Goal: Information Seeking & Learning: Check status

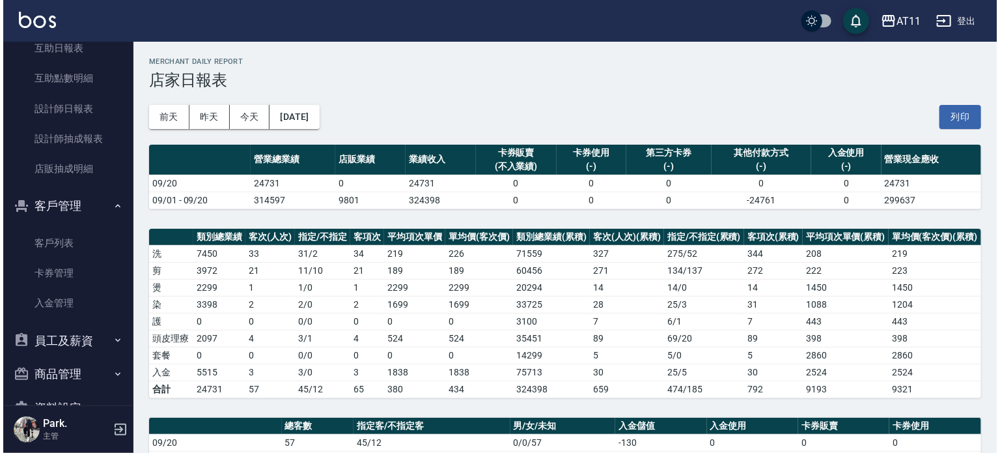
scroll to position [195, 0]
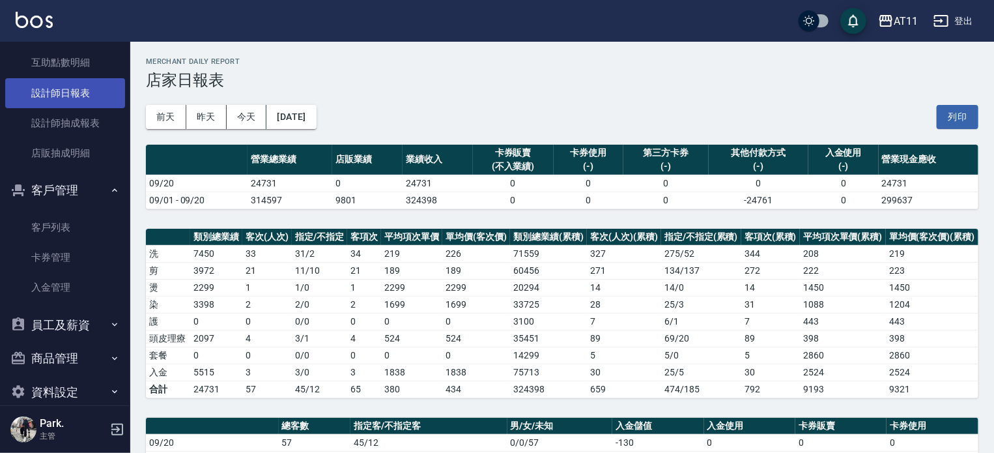
click at [52, 89] on link "設計師日報表" at bounding box center [65, 93] width 120 height 30
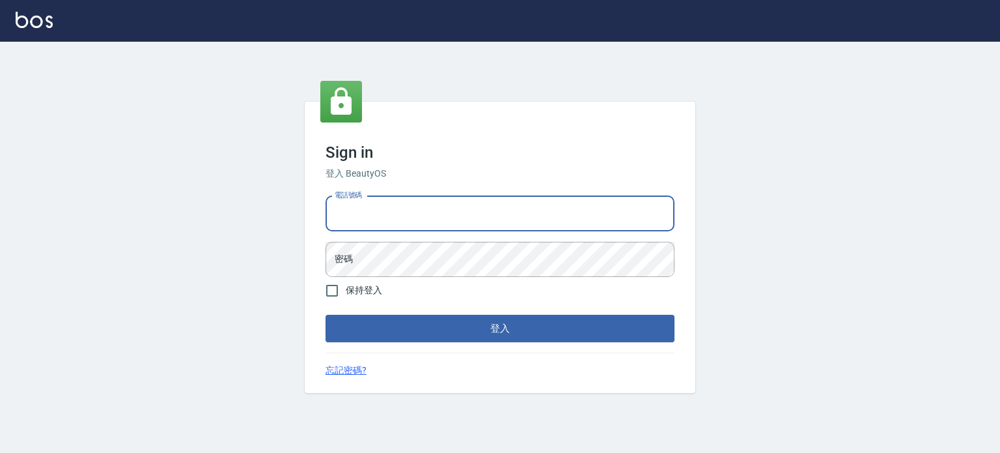
click at [419, 213] on input "電話號碼" at bounding box center [500, 213] width 349 height 35
type input "0953539532"
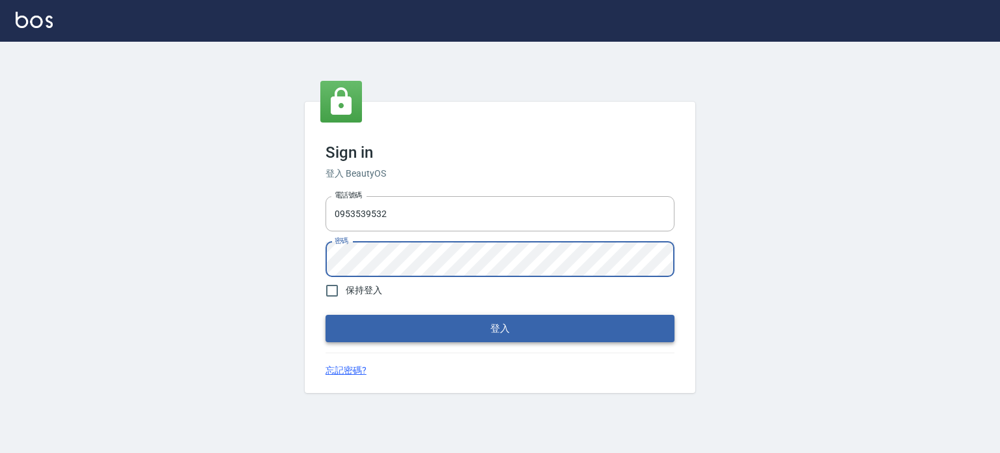
click at [372, 335] on button "登入" at bounding box center [500, 328] width 349 height 27
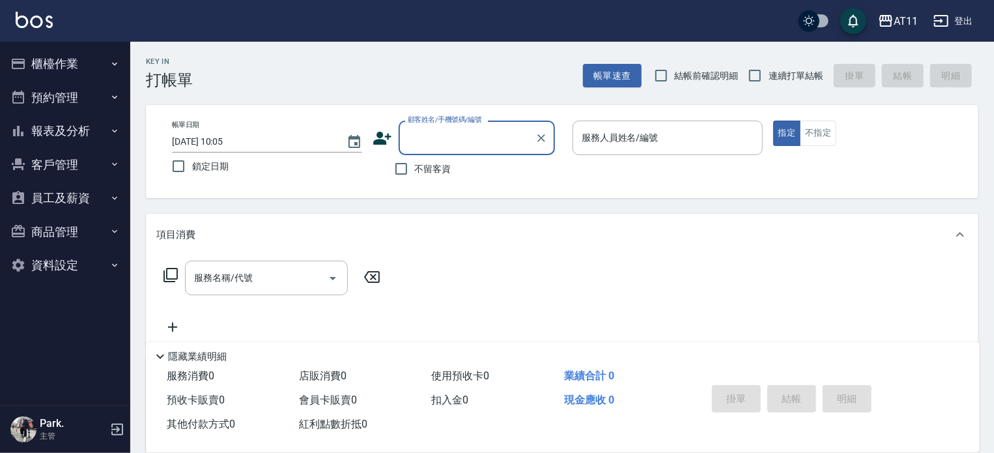
click at [49, 125] on button "報表及分析" at bounding box center [65, 131] width 120 height 34
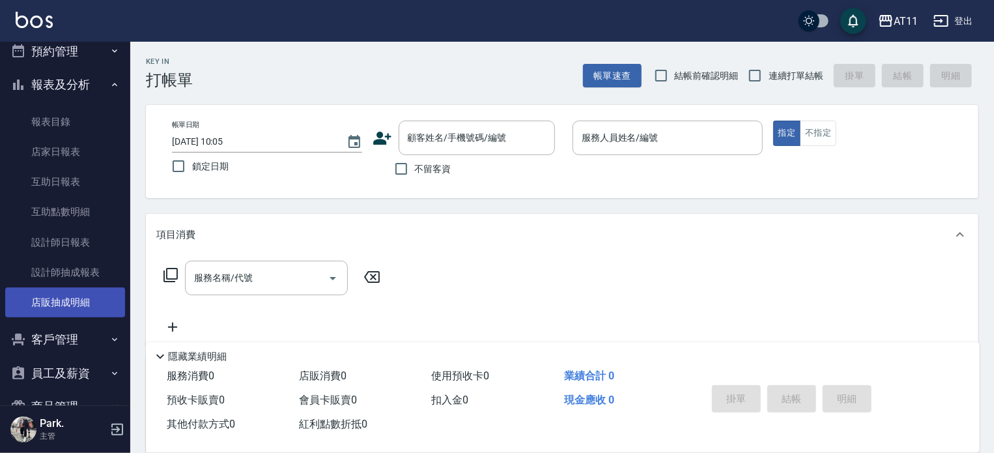
scroll to position [113, 0]
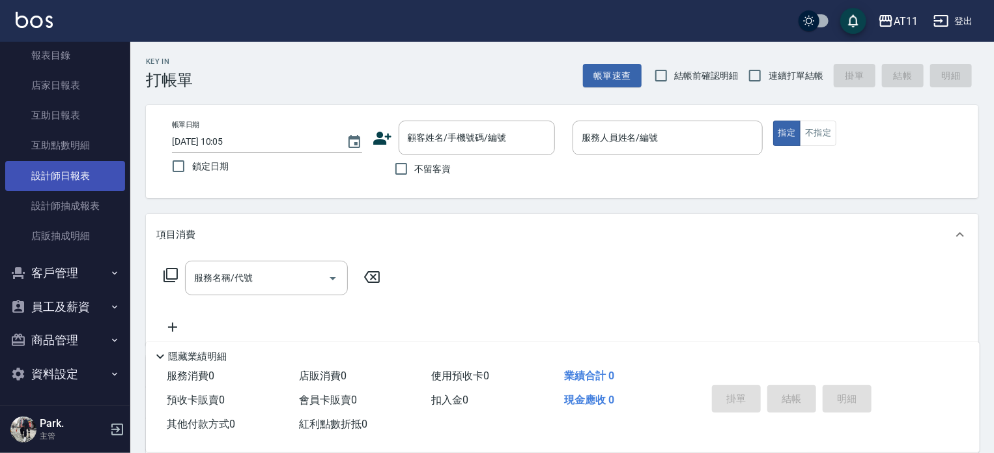
click at [52, 176] on link "設計師日報表" at bounding box center [65, 176] width 120 height 30
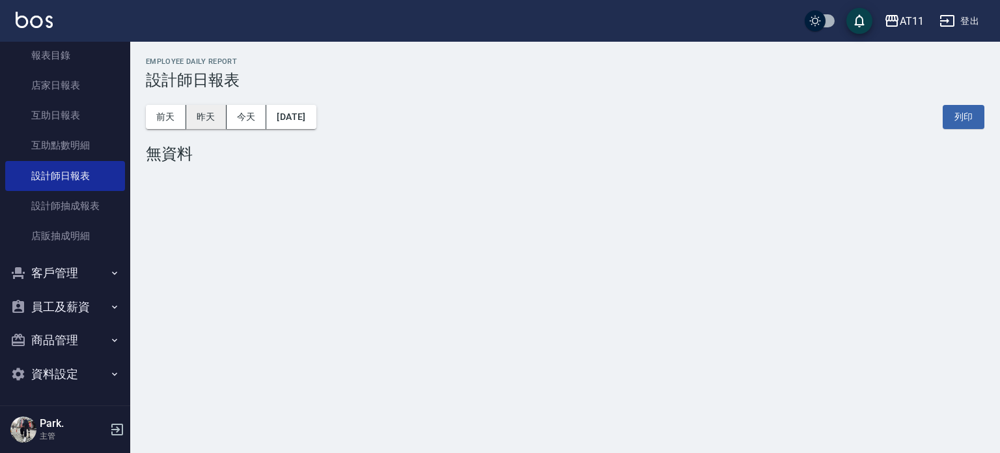
click at [200, 113] on button "昨天" at bounding box center [206, 117] width 40 height 24
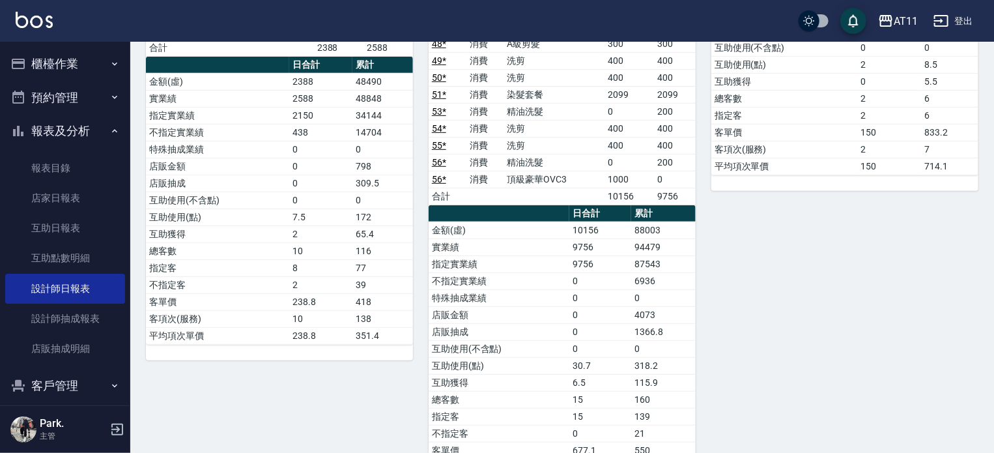
click at [53, 58] on button "櫃檯作業" at bounding box center [65, 64] width 120 height 34
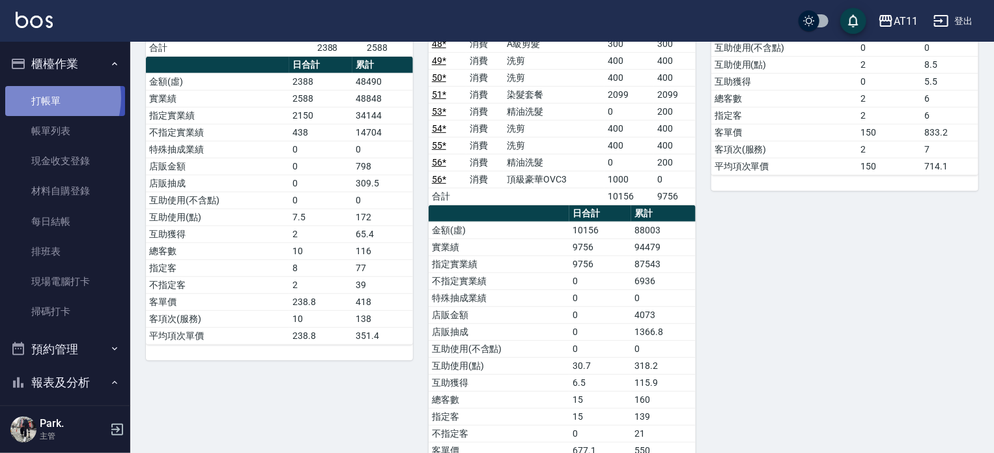
click at [47, 98] on link "打帳單" at bounding box center [65, 101] width 120 height 30
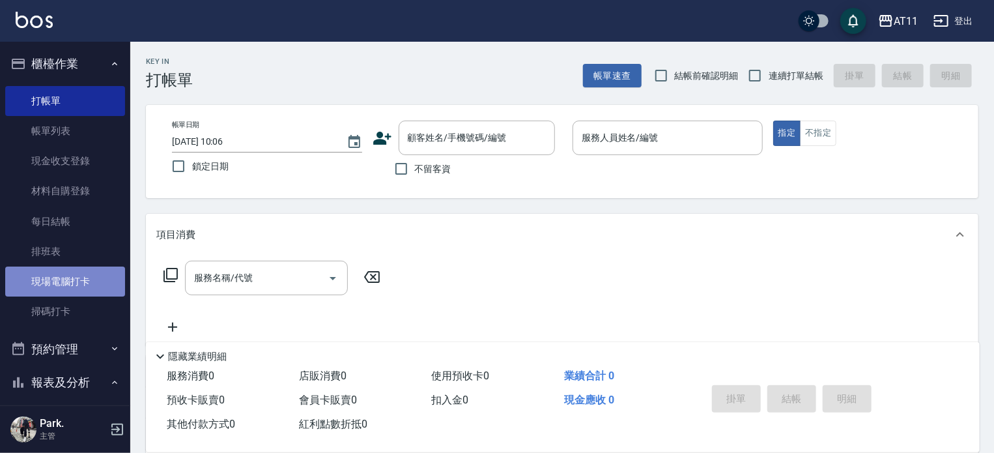
click at [71, 280] on link "現場電腦打卡" at bounding box center [65, 281] width 120 height 30
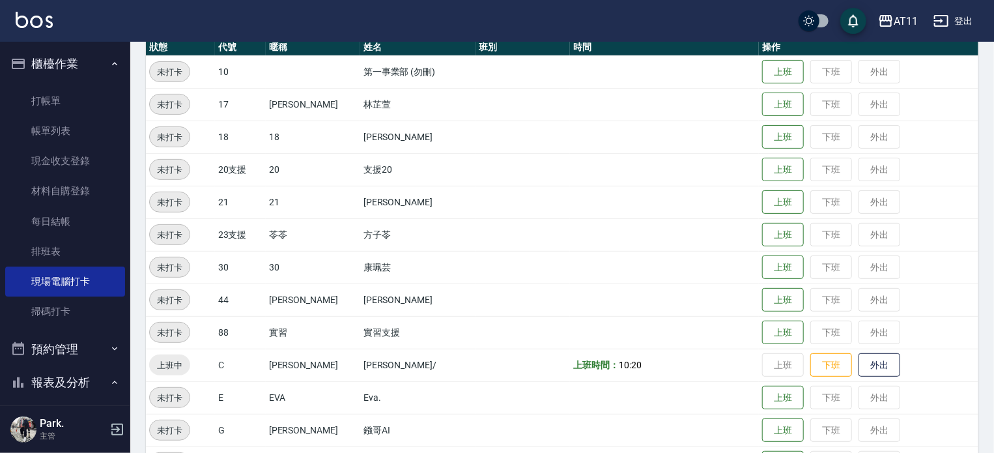
scroll to position [326, 0]
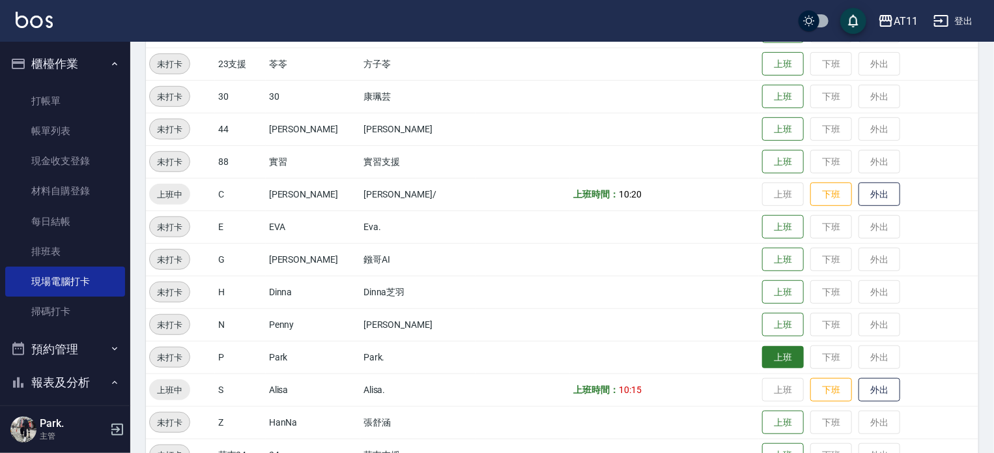
click at [766, 360] on button "上班" at bounding box center [783, 357] width 42 height 23
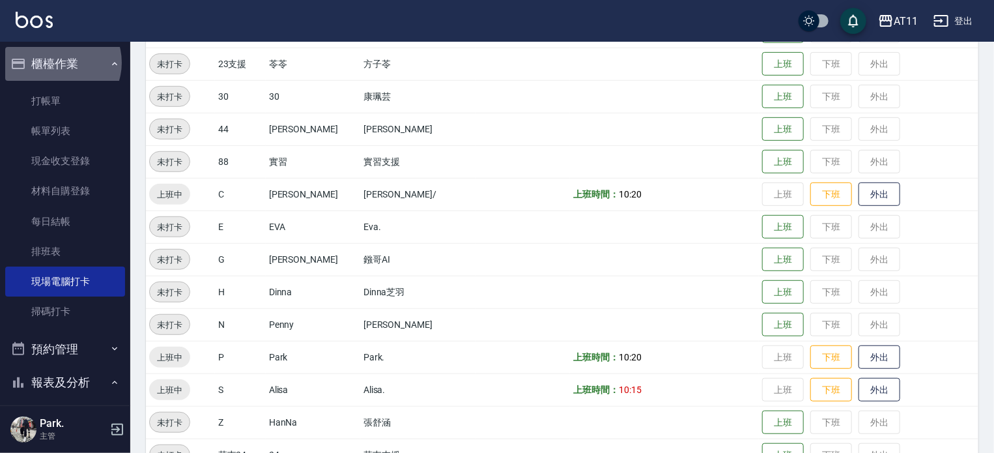
click at [58, 63] on button "櫃檯作業" at bounding box center [65, 64] width 120 height 34
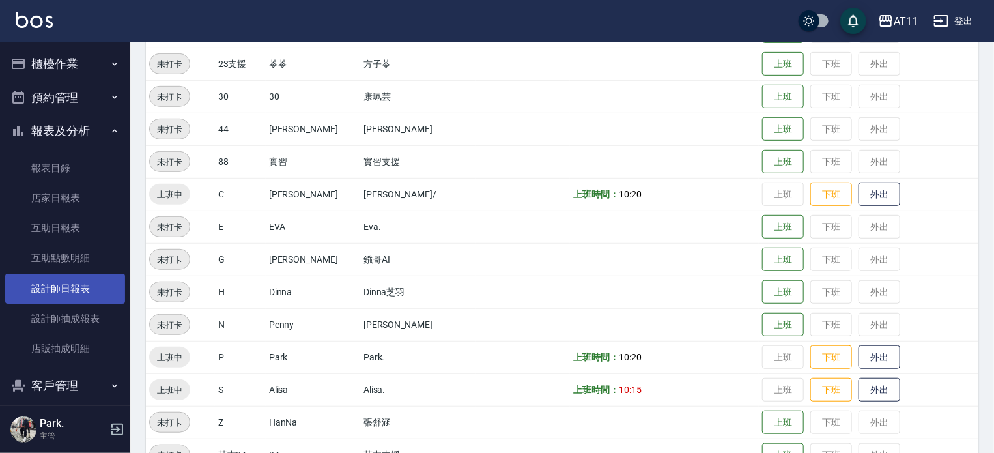
click at [87, 286] on link "設計師日報表" at bounding box center [65, 289] width 120 height 30
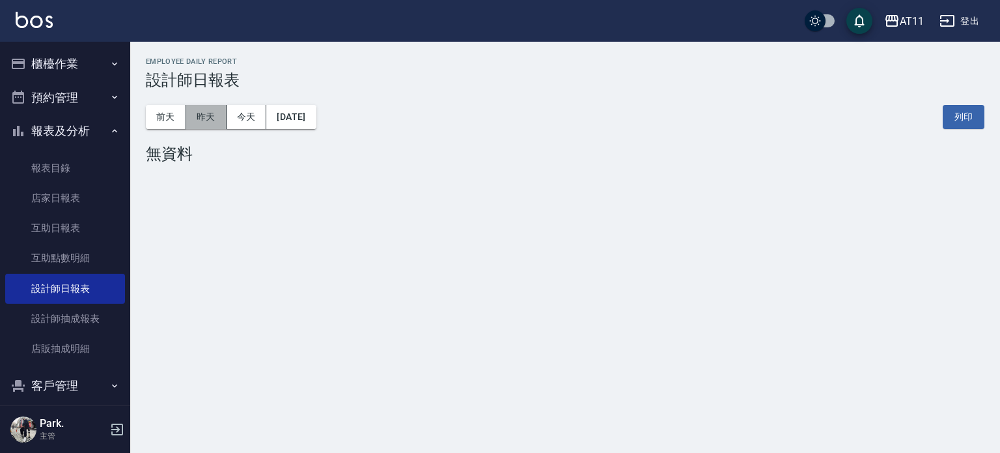
click at [200, 117] on button "昨天" at bounding box center [206, 117] width 40 height 24
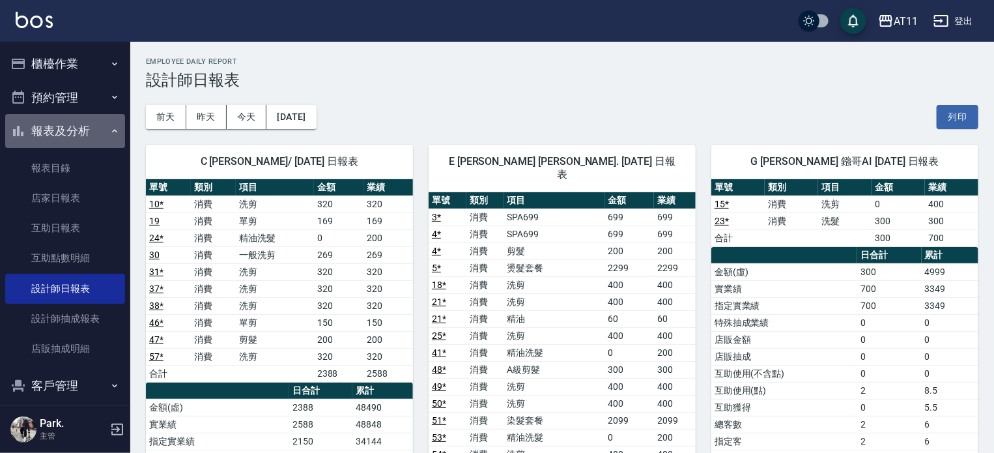
click at [66, 123] on button "報表及分析" at bounding box center [65, 131] width 120 height 34
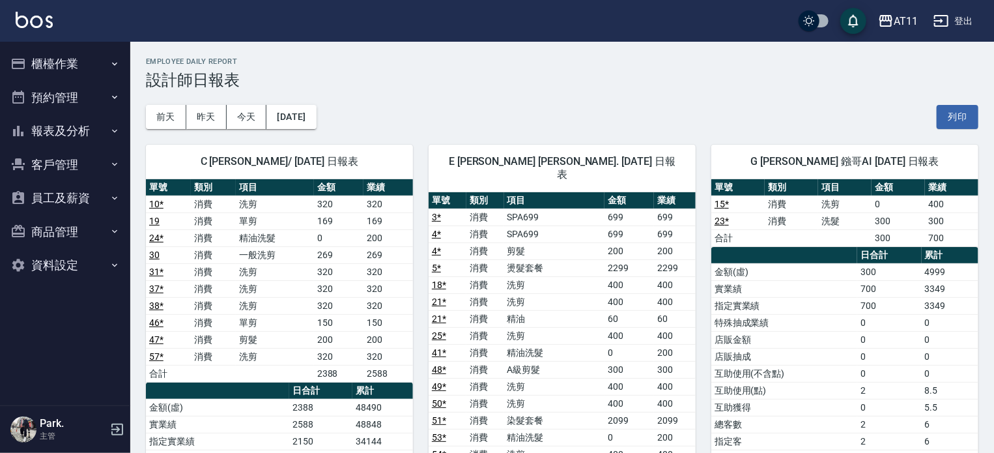
click at [66, 163] on button "客戶管理" at bounding box center [65, 165] width 120 height 34
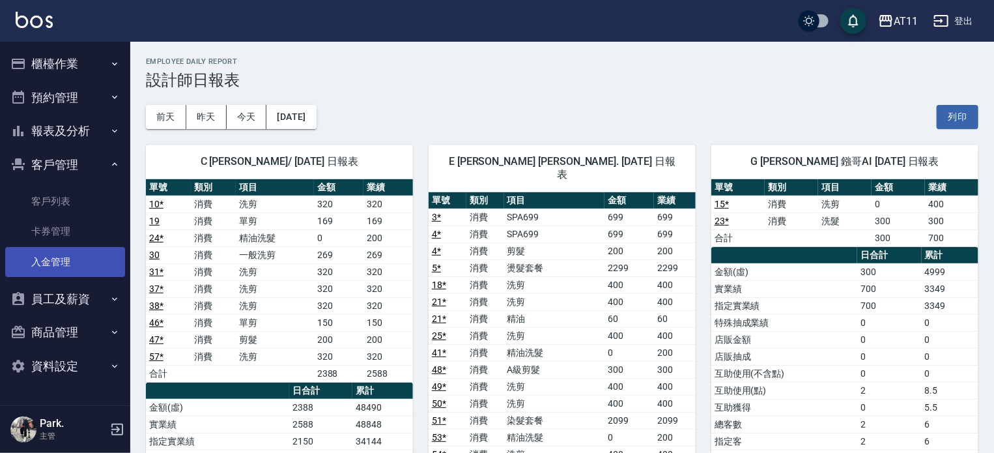
click at [71, 263] on link "入金管理" at bounding box center [65, 262] width 120 height 30
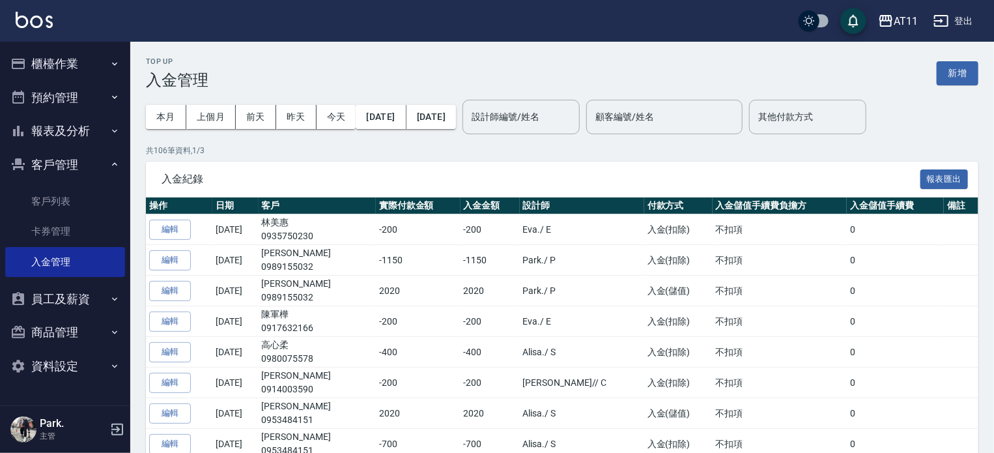
click at [57, 67] on button "櫃檯作業" at bounding box center [65, 64] width 120 height 34
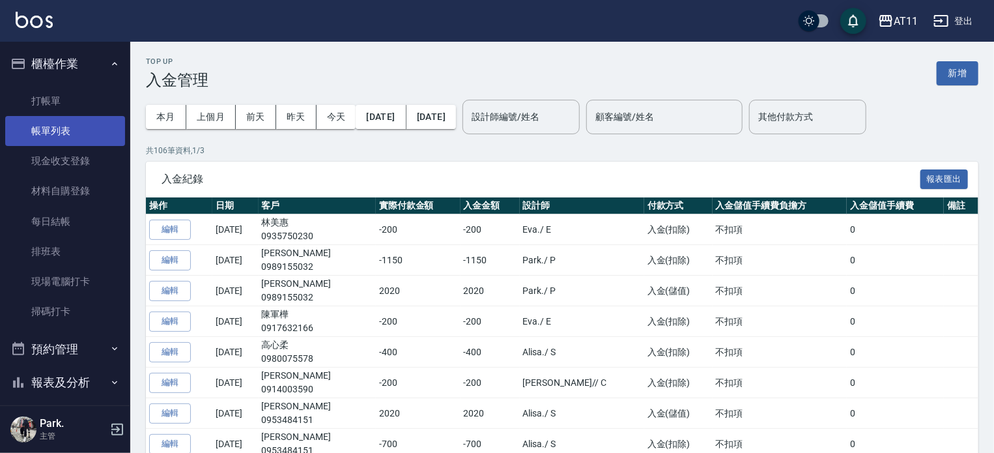
click at [68, 140] on link "帳單列表" at bounding box center [65, 131] width 120 height 30
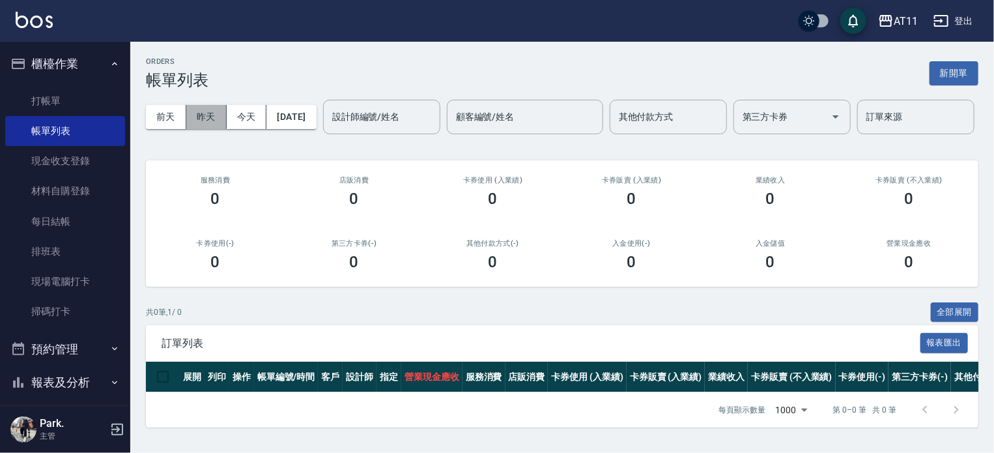
click at [221, 122] on button "昨天" at bounding box center [206, 117] width 40 height 24
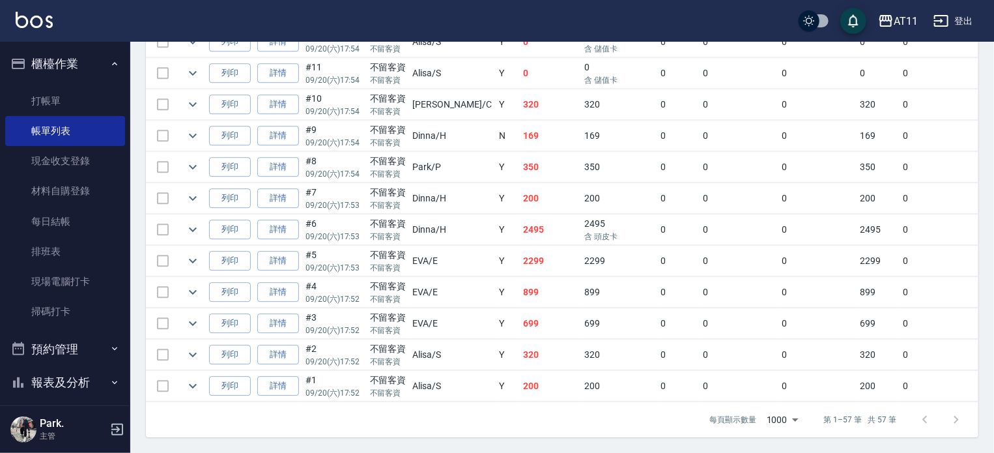
scroll to position [1808, 0]
click at [77, 62] on button "櫃檯作業" at bounding box center [65, 64] width 120 height 34
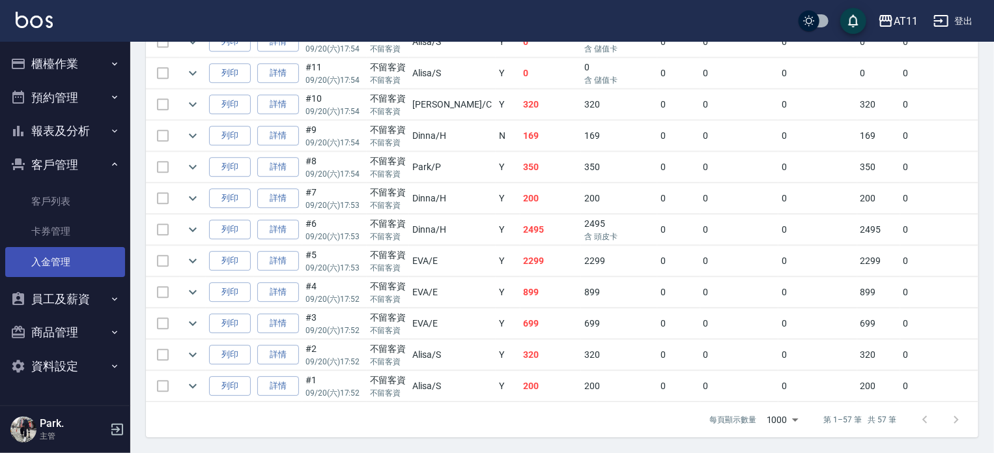
click at [79, 266] on link "入金管理" at bounding box center [65, 262] width 120 height 30
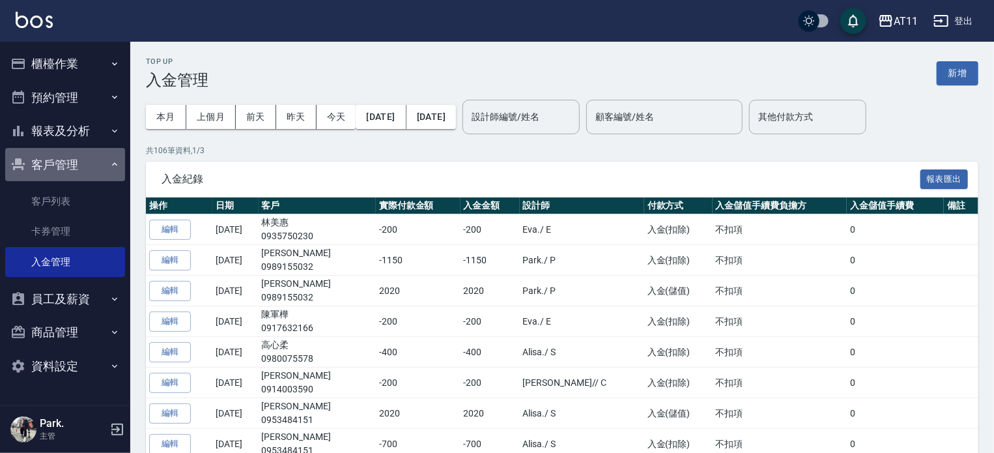
click at [64, 164] on button "客戶管理" at bounding box center [65, 165] width 120 height 34
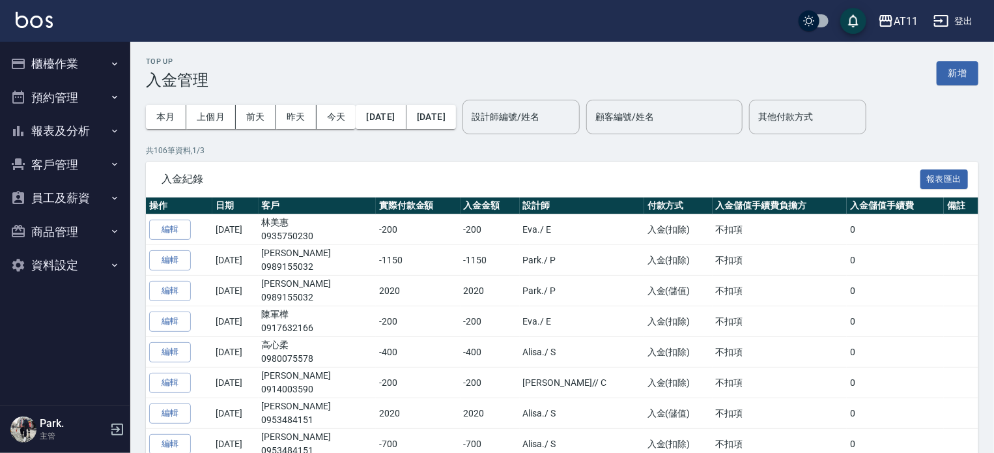
click at [67, 76] on button "櫃檯作業" at bounding box center [65, 64] width 120 height 34
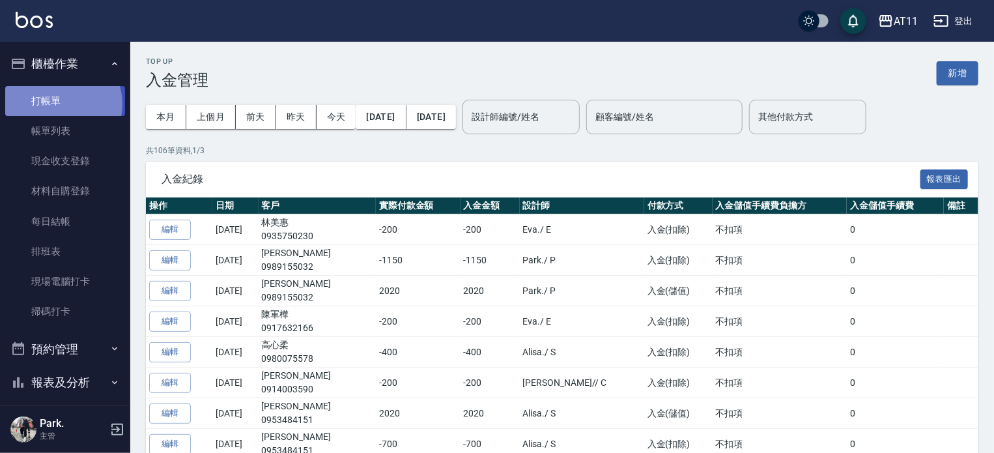
click at [61, 104] on link "打帳單" at bounding box center [65, 101] width 120 height 30
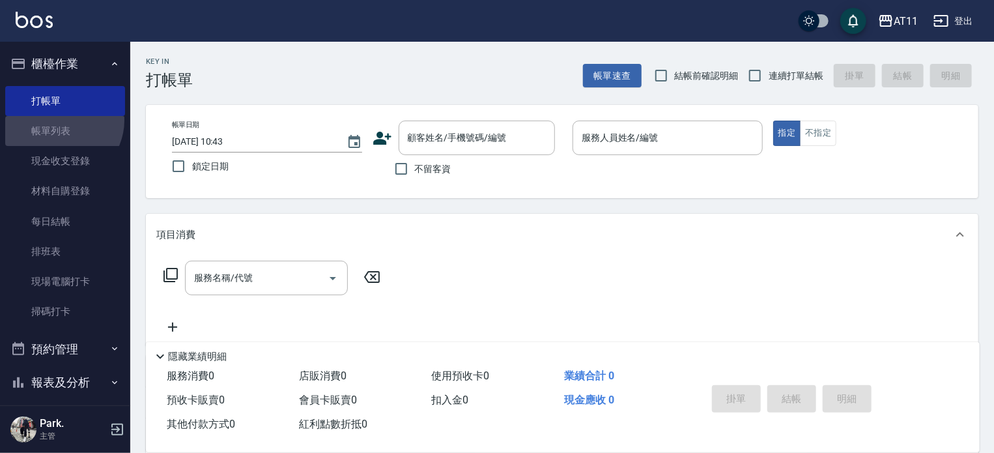
drag, startPoint x: 61, startPoint y: 120, endPoint x: 395, endPoint y: 221, distance: 349.4
click at [61, 122] on link "帳單列表" at bounding box center [65, 131] width 120 height 30
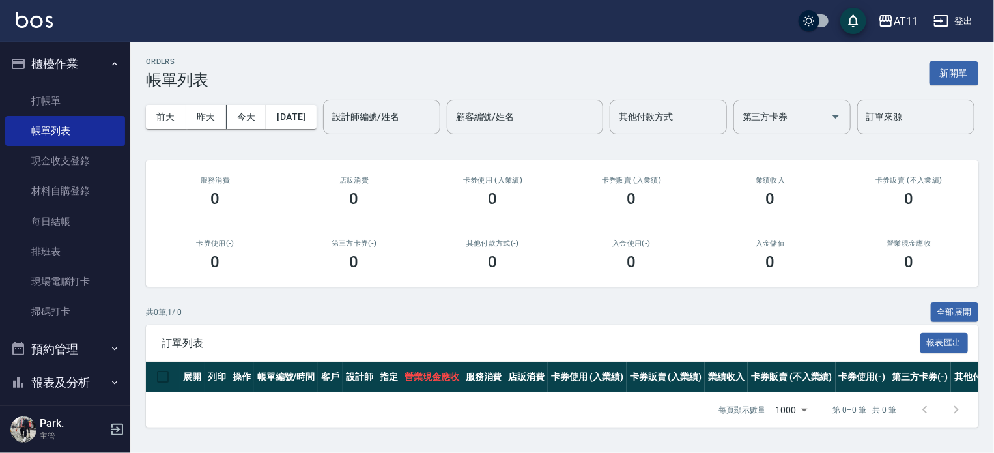
click at [74, 55] on button "櫃檯作業" at bounding box center [65, 64] width 120 height 34
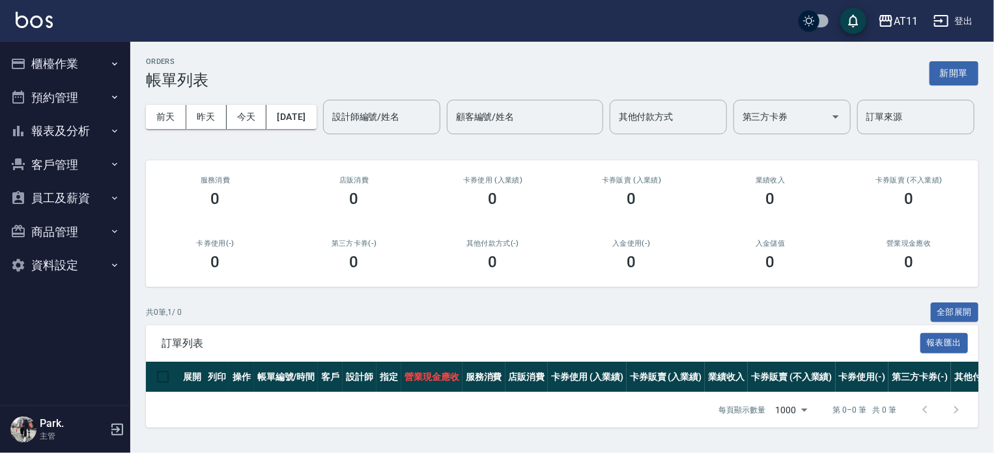
click at [66, 133] on button "報表及分析" at bounding box center [65, 131] width 120 height 34
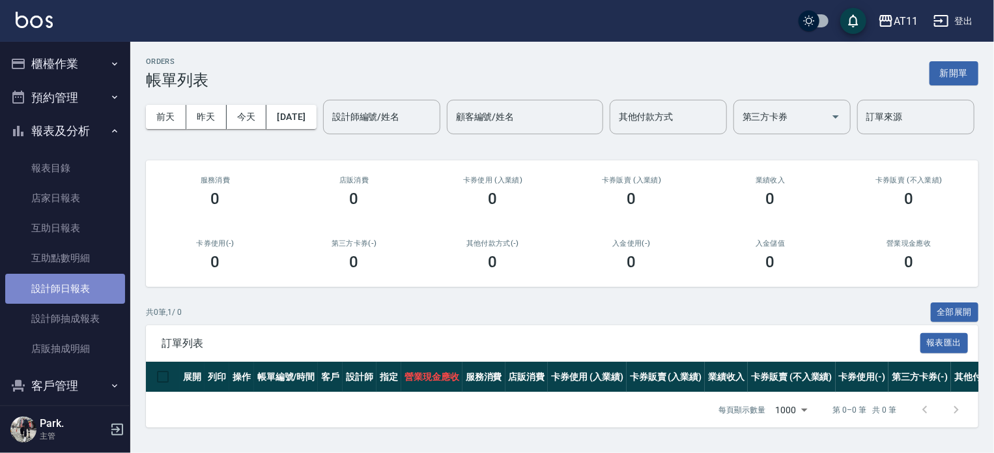
click at [77, 285] on link "設計師日報表" at bounding box center [65, 289] width 120 height 30
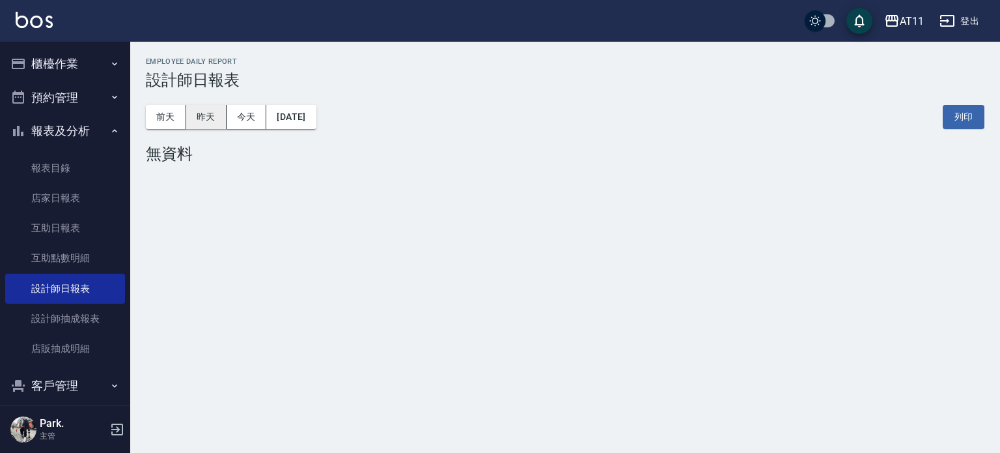
click at [208, 117] on button "昨天" at bounding box center [206, 117] width 40 height 24
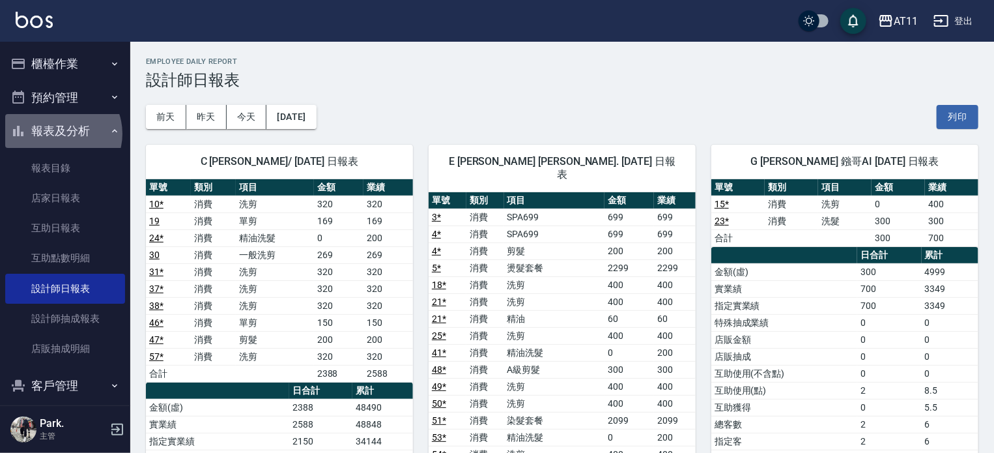
click at [59, 133] on button "報表及分析" at bounding box center [65, 131] width 120 height 34
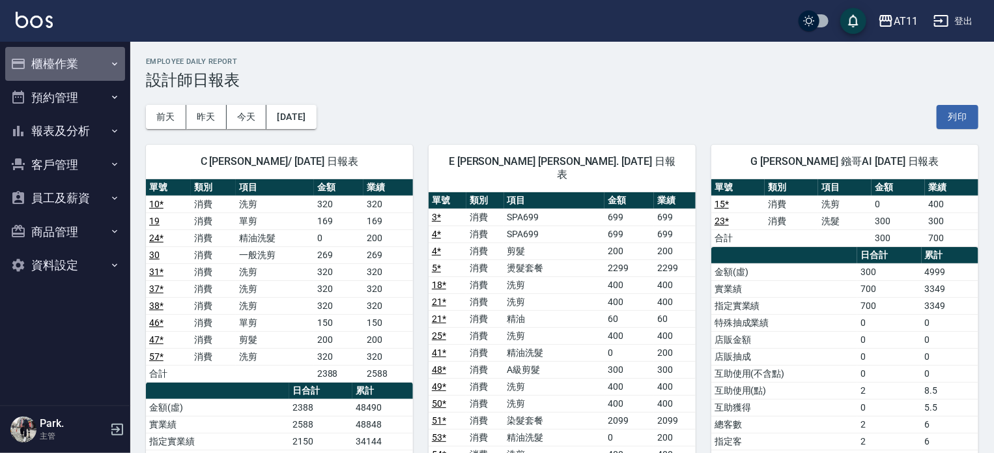
click at [52, 53] on button "櫃檯作業" at bounding box center [65, 64] width 120 height 34
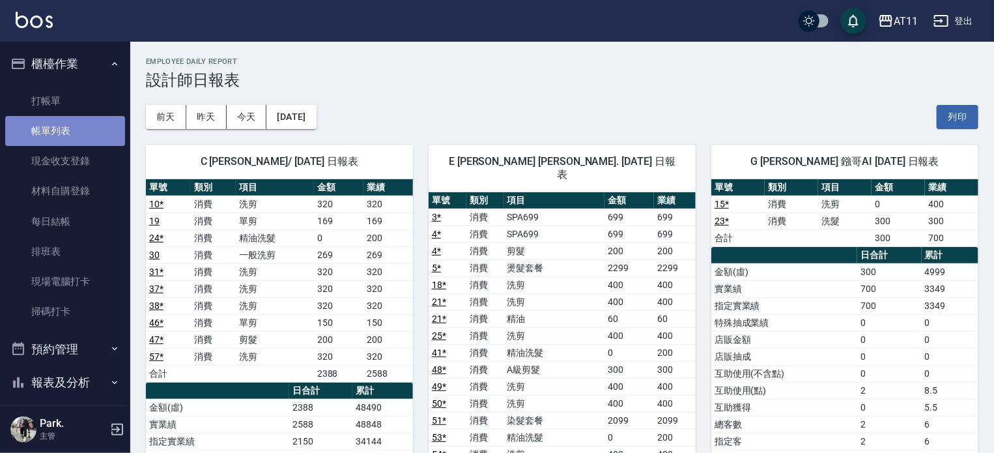
click at [73, 136] on link "帳單列表" at bounding box center [65, 131] width 120 height 30
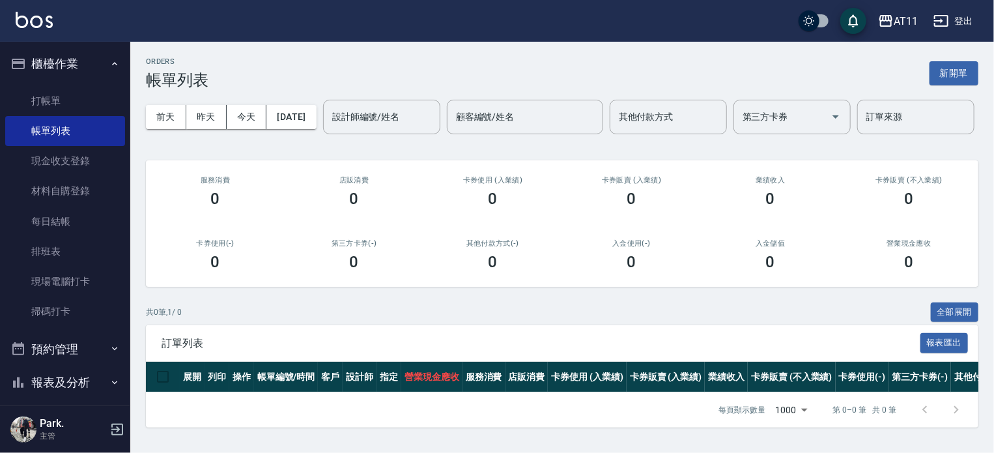
scroll to position [41, 0]
click at [204, 105] on button "昨天" at bounding box center [206, 117] width 40 height 24
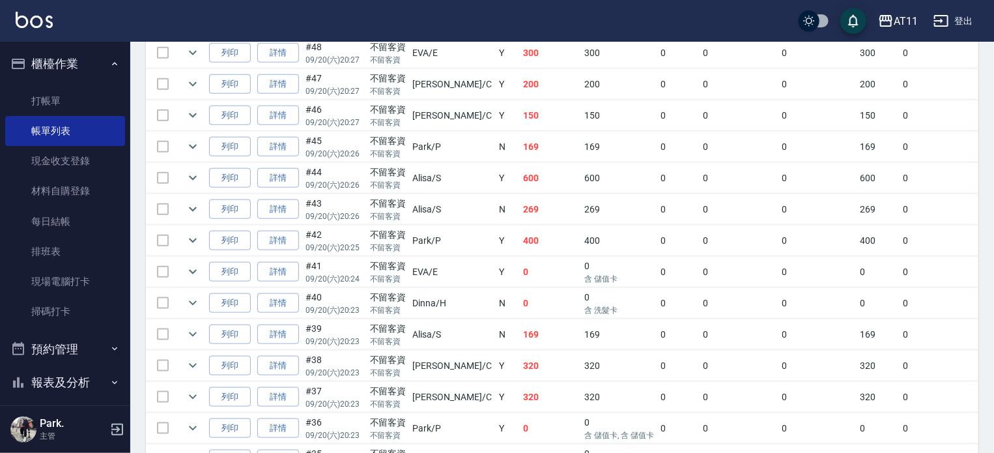
scroll to position [375, 0]
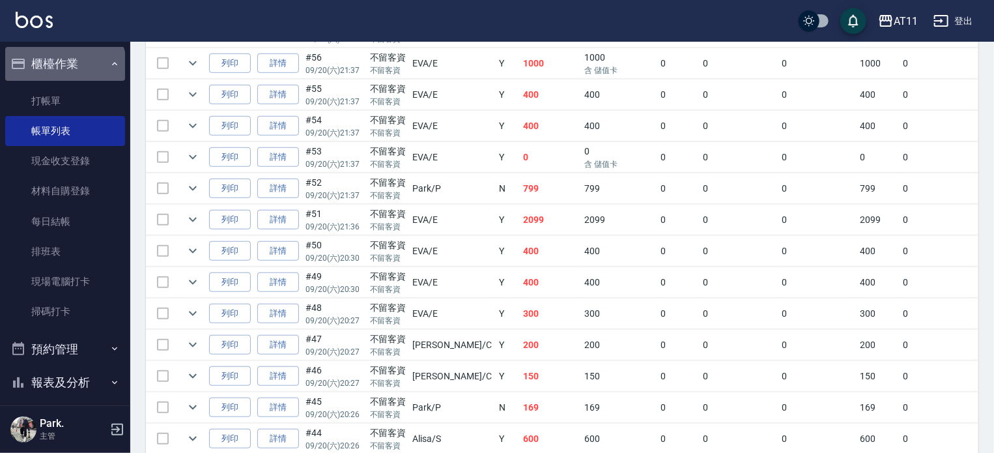
click at [64, 70] on button "櫃檯作業" at bounding box center [65, 64] width 120 height 34
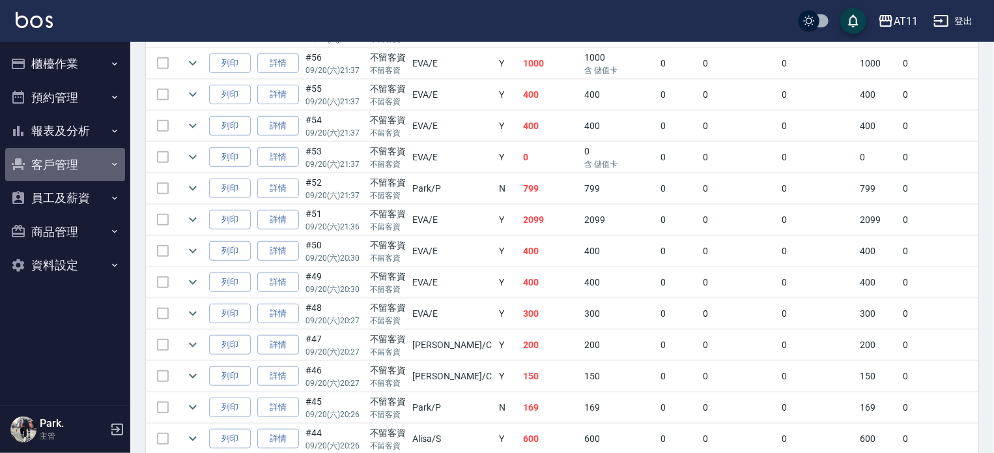
click at [72, 163] on button "客戶管理" at bounding box center [65, 165] width 120 height 34
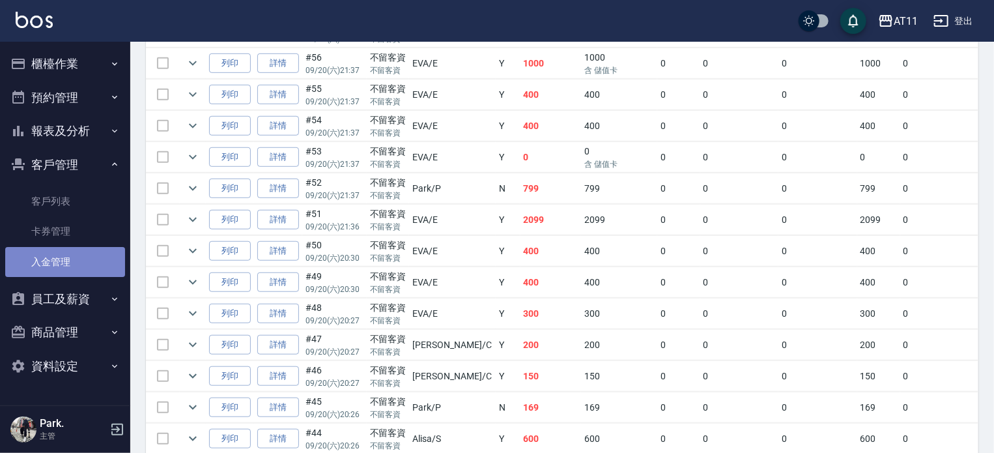
click at [79, 264] on link "入金管理" at bounding box center [65, 262] width 120 height 30
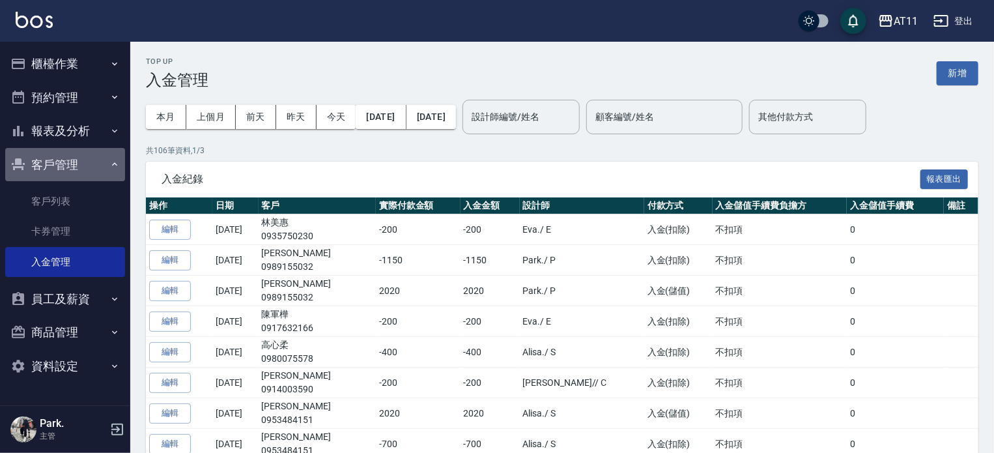
click at [58, 165] on button "客戶管理" at bounding box center [65, 165] width 120 height 34
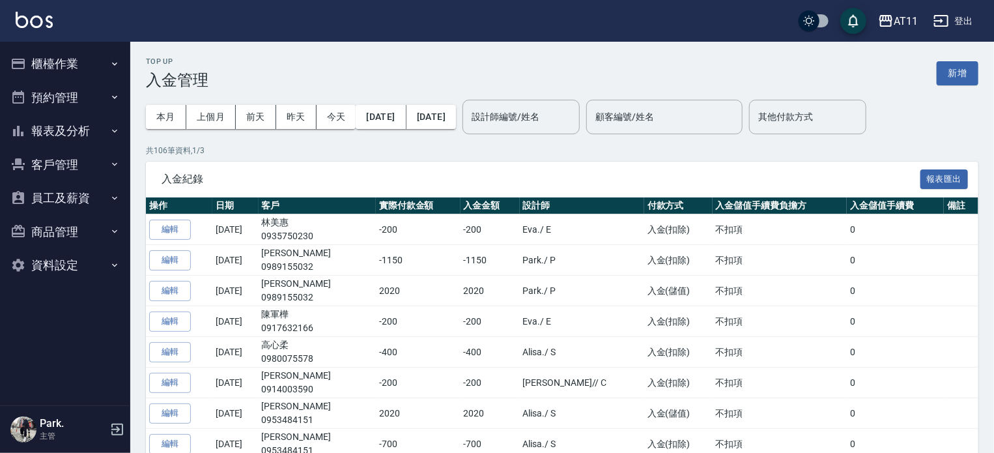
click at [61, 133] on button "報表及分析" at bounding box center [65, 131] width 120 height 34
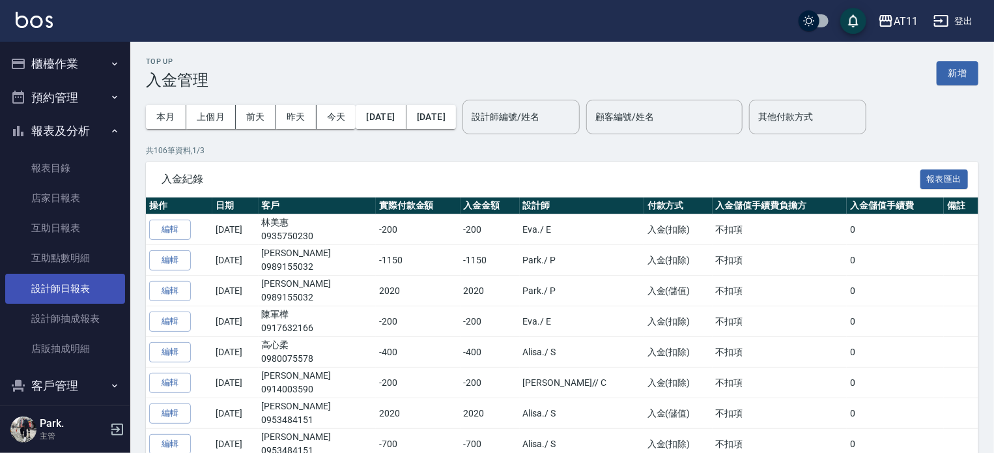
click at [82, 285] on link "設計師日報表" at bounding box center [65, 289] width 120 height 30
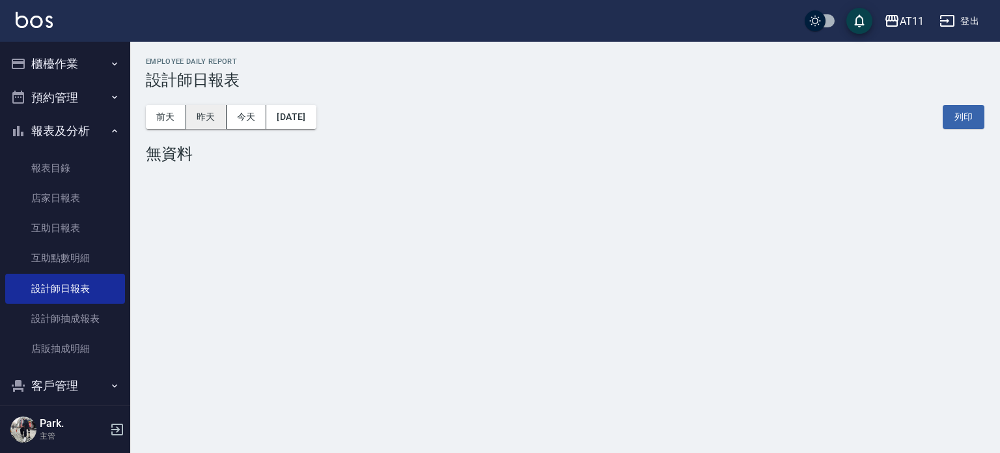
click at [191, 119] on button "昨天" at bounding box center [206, 117] width 40 height 24
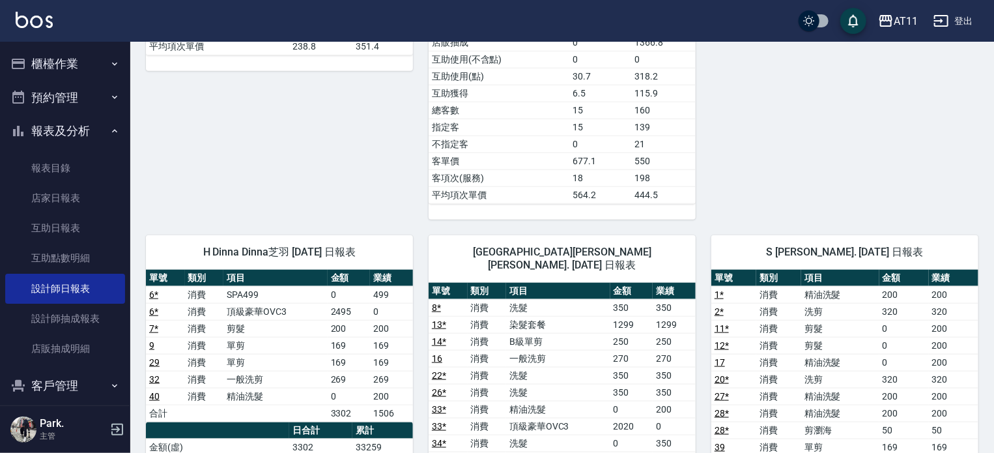
scroll to position [781, 0]
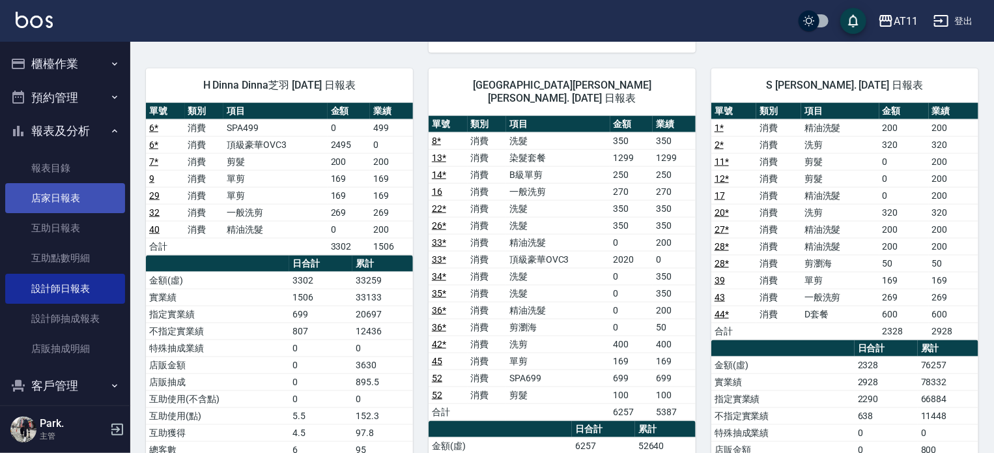
click at [47, 196] on link "店家日報表" at bounding box center [65, 198] width 120 height 30
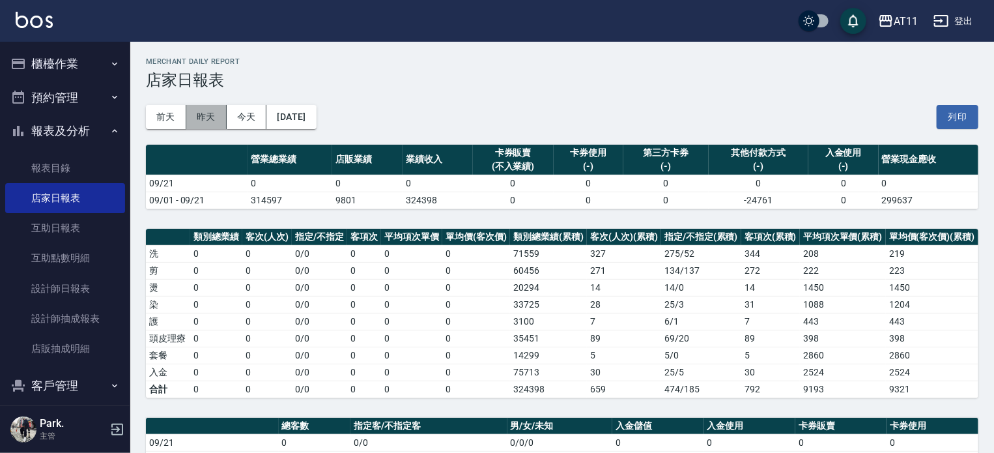
click at [201, 119] on button "昨天" at bounding box center [206, 117] width 40 height 24
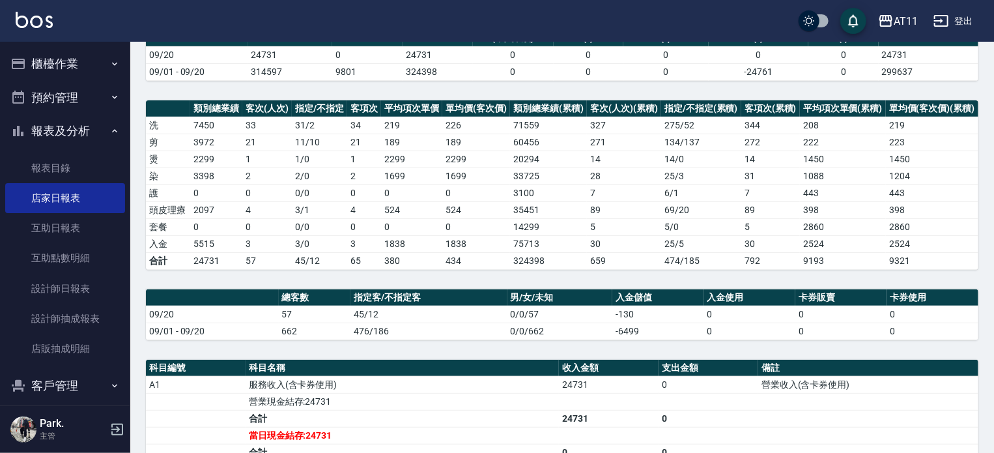
scroll to position [195, 0]
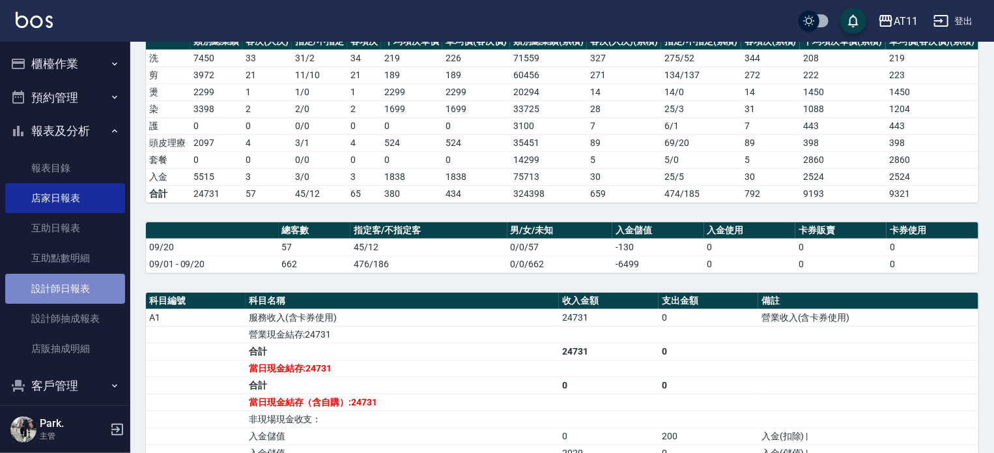
click at [74, 285] on link "設計師日報表" at bounding box center [65, 289] width 120 height 30
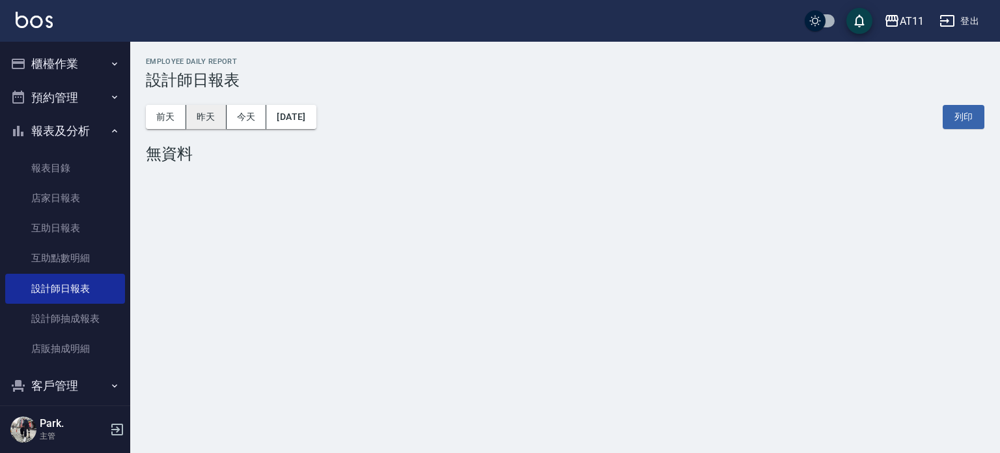
click at [208, 116] on button "昨天" at bounding box center [206, 117] width 40 height 24
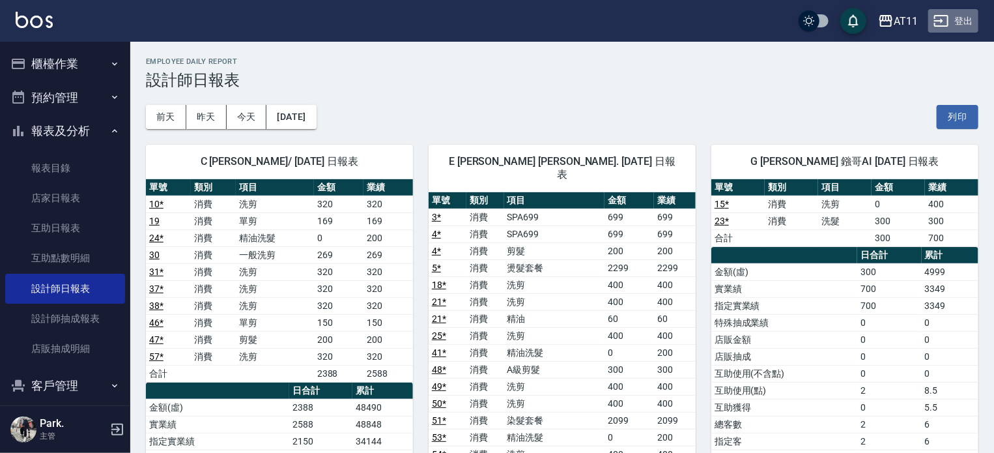
click at [957, 20] on button "登出" at bounding box center [953, 21] width 50 height 24
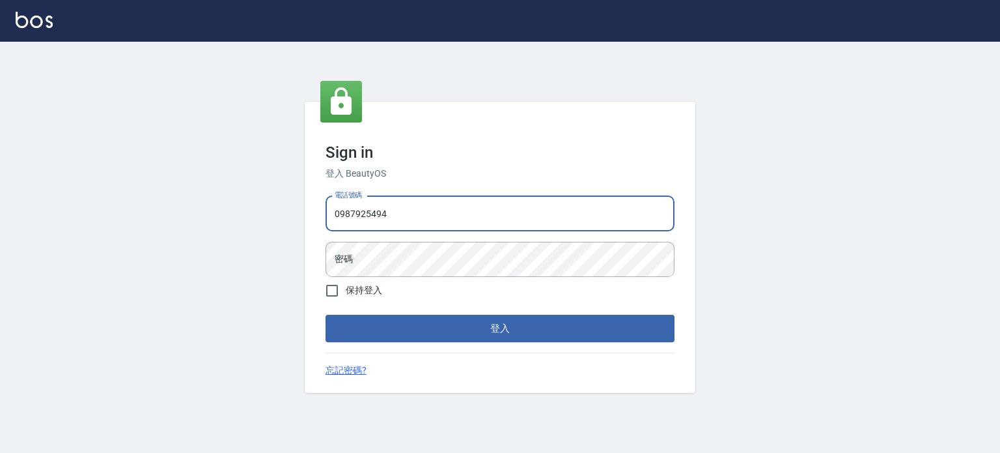
type input "0987925494"
click at [326, 315] on button "登入" at bounding box center [500, 328] width 349 height 27
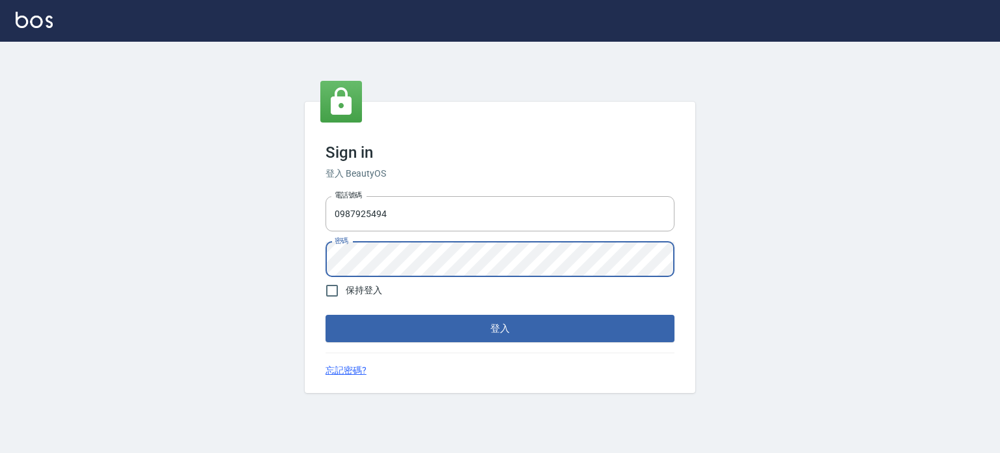
click at [326, 315] on button "登入" at bounding box center [500, 328] width 349 height 27
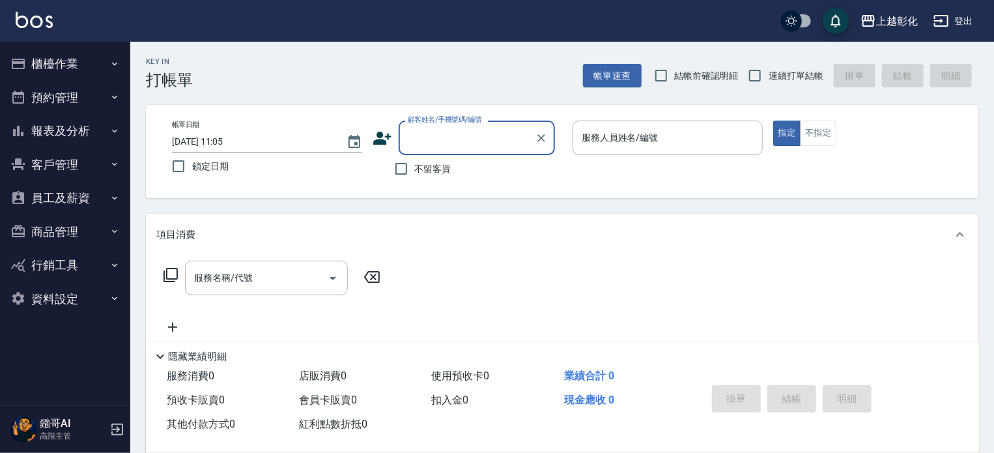
click at [65, 168] on button "客戶管理" at bounding box center [65, 165] width 120 height 34
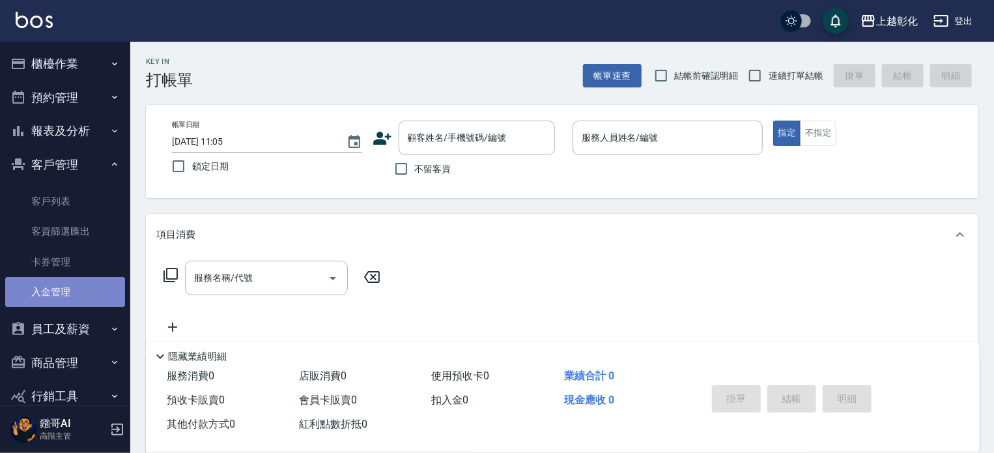
click at [70, 295] on link "入金管理" at bounding box center [65, 292] width 120 height 30
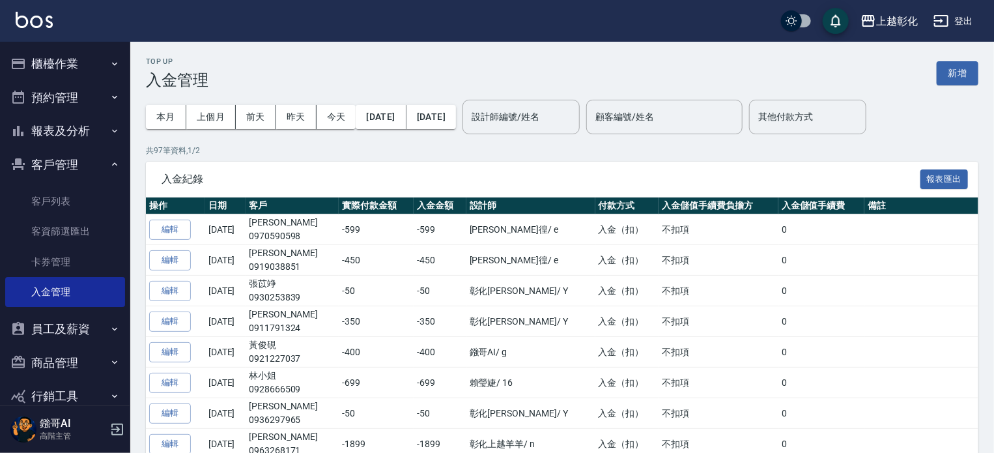
click at [960, 20] on button "登出" at bounding box center [953, 21] width 50 height 24
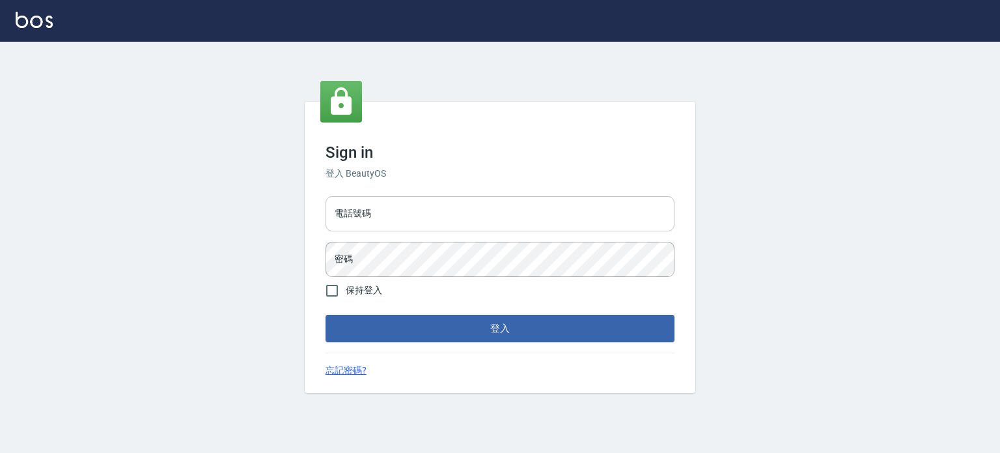
drag, startPoint x: 0, startPoint y: 0, endPoint x: 537, endPoint y: 214, distance: 577.8
click at [537, 214] on input "電話號碼" at bounding box center [500, 213] width 349 height 35
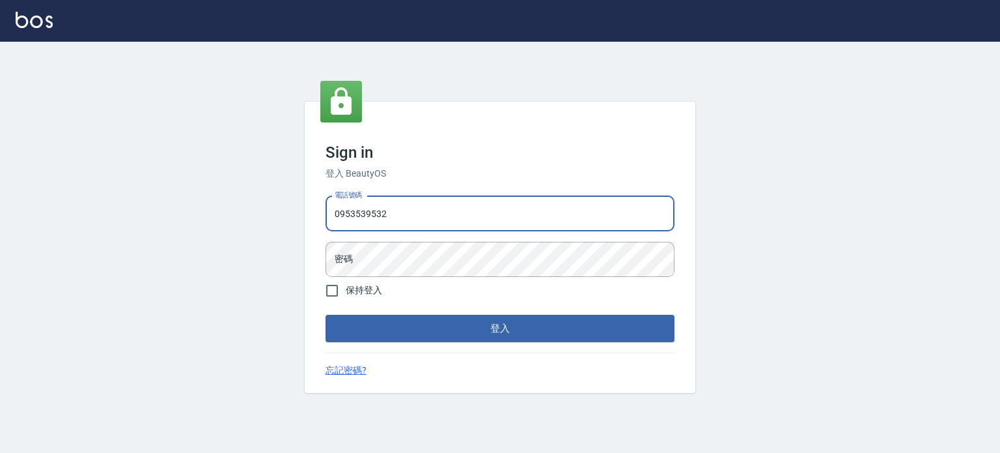
type input "0953539532"
click at [326, 315] on button "登入" at bounding box center [500, 328] width 349 height 27
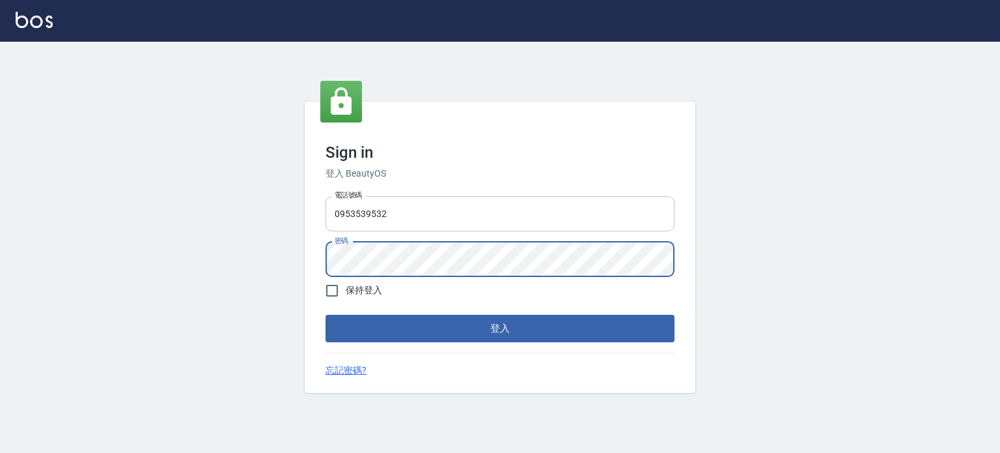
click at [326, 315] on button "登入" at bounding box center [500, 328] width 349 height 27
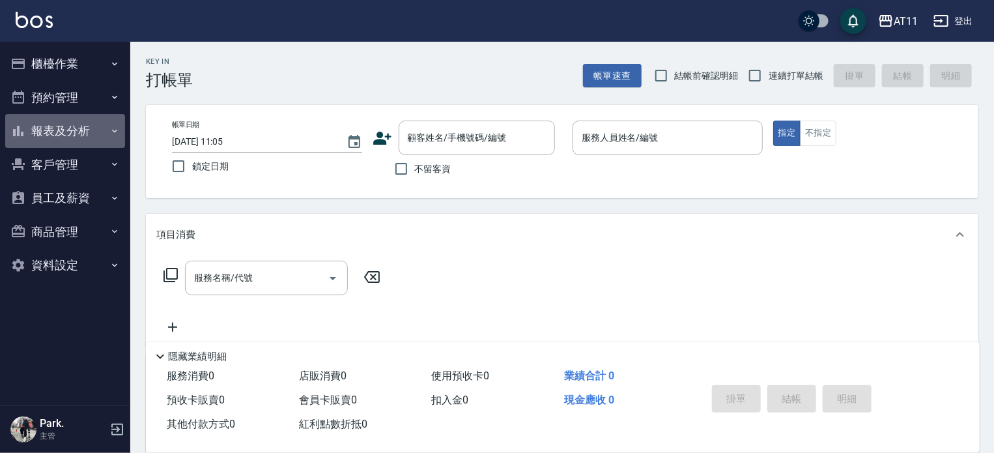
click at [62, 132] on button "報表及分析" at bounding box center [65, 131] width 120 height 34
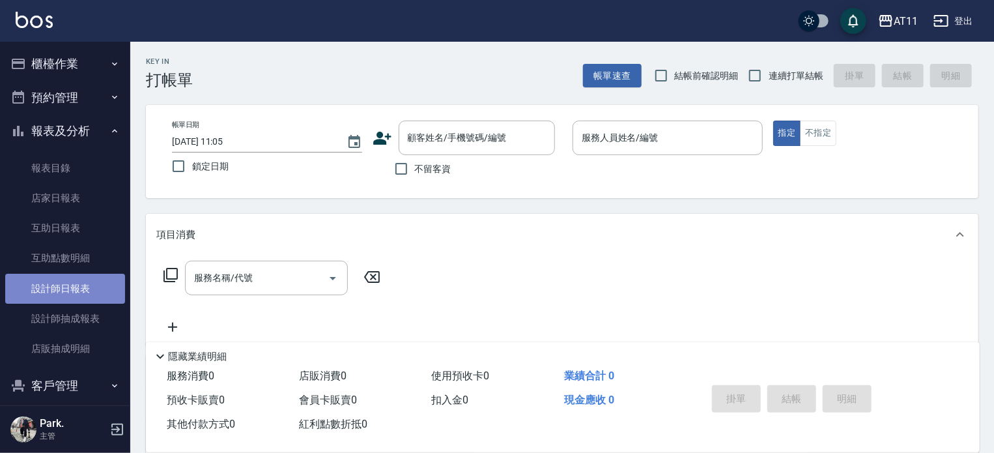
click at [73, 288] on link "設計師日報表" at bounding box center [65, 289] width 120 height 30
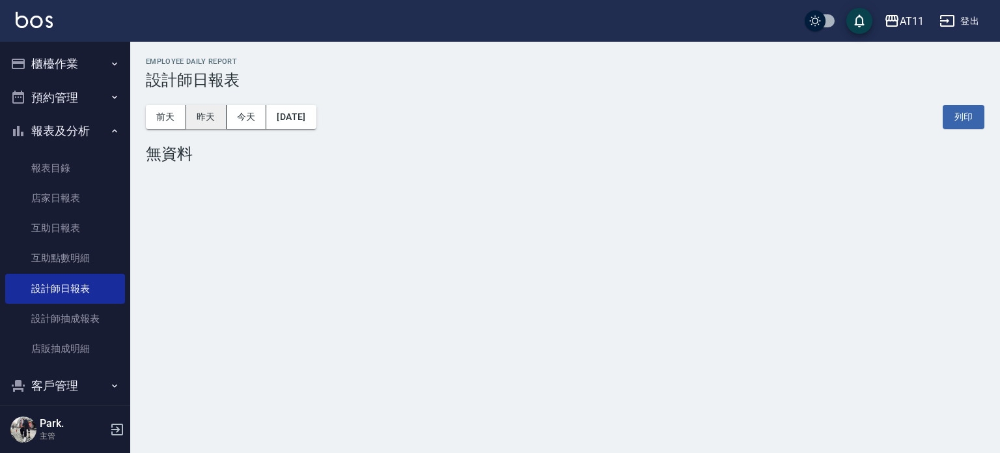
click at [206, 116] on button "昨天" at bounding box center [206, 117] width 40 height 24
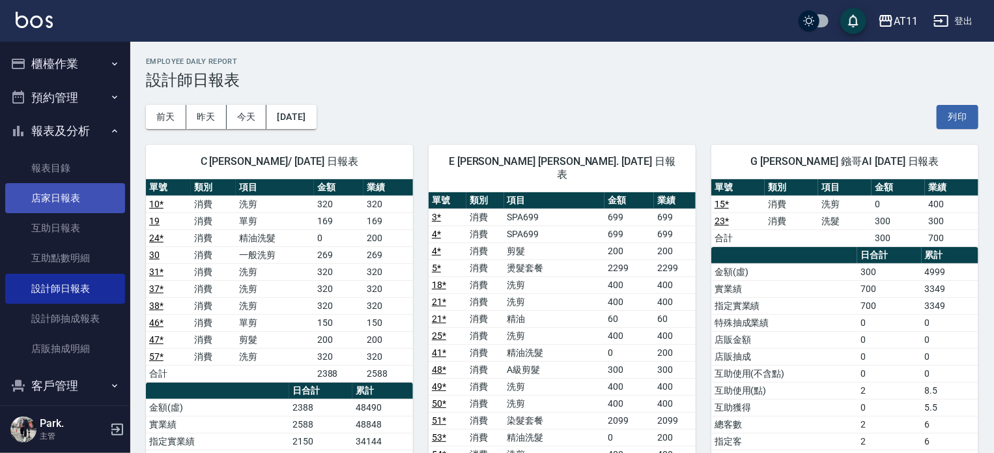
click at [65, 199] on link "店家日報表" at bounding box center [65, 198] width 120 height 30
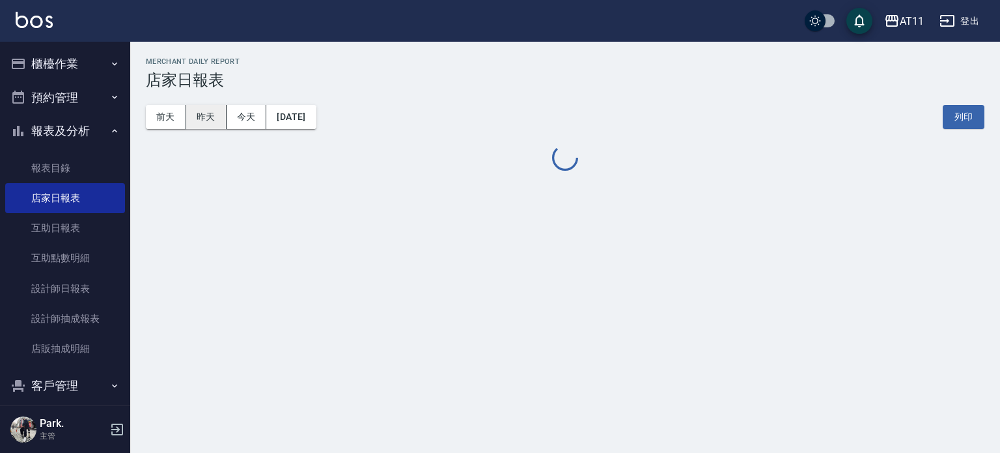
click at [217, 117] on button "昨天" at bounding box center [206, 117] width 40 height 24
